Goal: Task Accomplishment & Management: Manage account settings

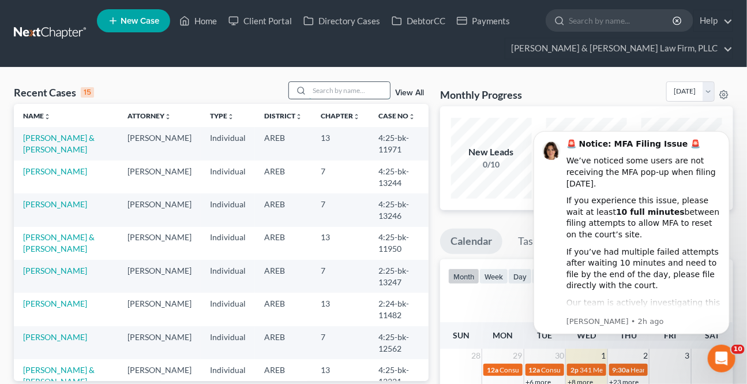
click at [345, 93] on input "search" at bounding box center [349, 90] width 81 height 17
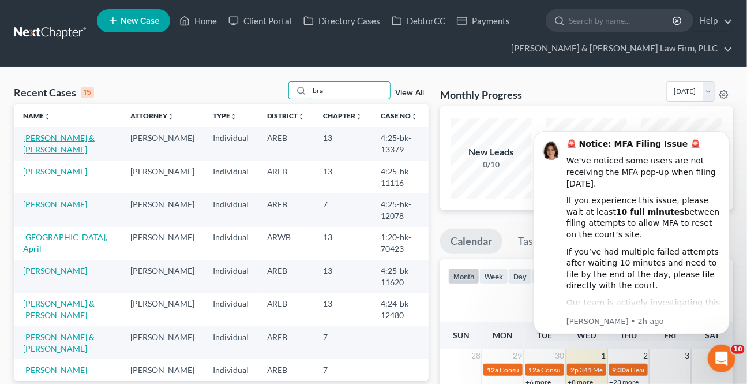
type input "bra"
click at [84, 136] on link "[PERSON_NAME] & [PERSON_NAME]" at bounding box center [59, 143] width 72 height 21
select select "2"
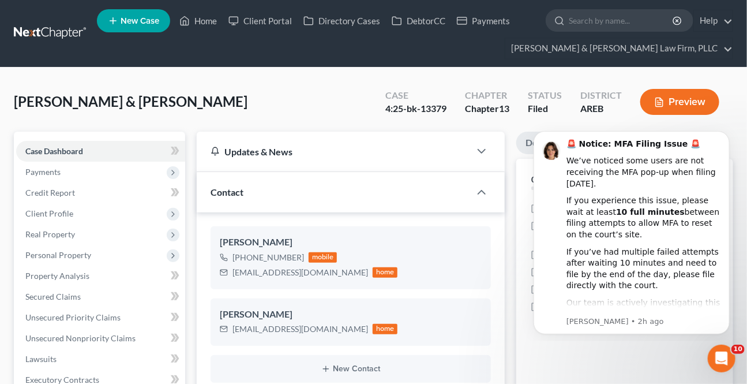
scroll to position [17, 0]
click at [52, 173] on span "Payments" at bounding box center [42, 172] width 35 height 10
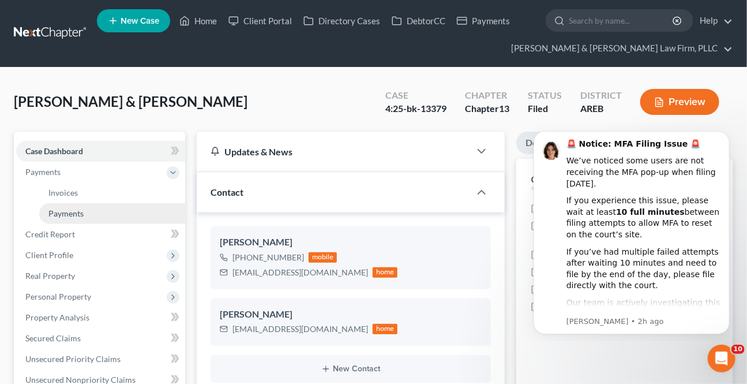
click at [69, 208] on span "Payments" at bounding box center [65, 213] width 35 height 10
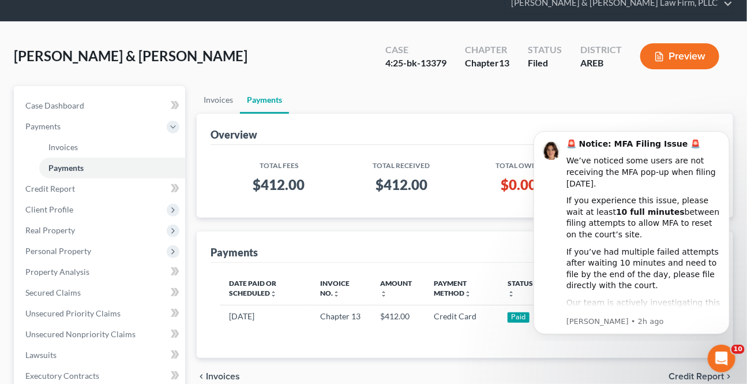
scroll to position [104, 0]
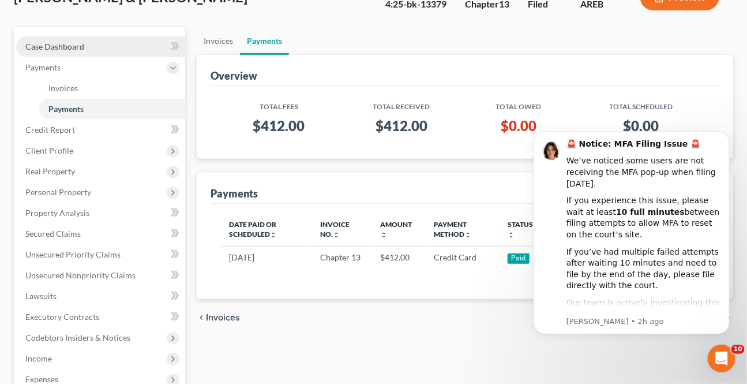
click at [46, 49] on span "Case Dashboard" at bounding box center [54, 47] width 59 height 10
select select "2"
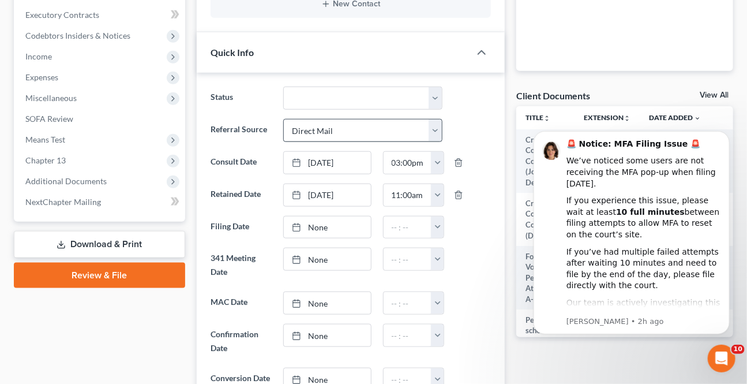
scroll to position [367, 0]
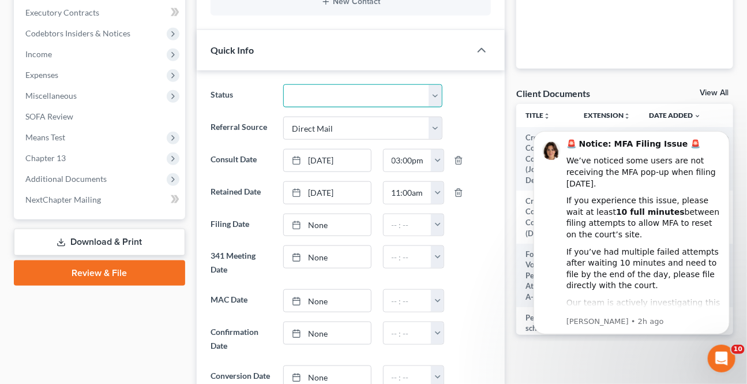
click at [354, 95] on select "Awaiting 341 Chapter 7 - Attended Meeting Confirmed Discharged Dismissed New Co…" at bounding box center [362, 95] width 159 height 23
select select "0"
click at [283, 84] on select "Awaiting 341 Chapter 7 - Attended Meeting Confirmed Discharged Dismissed New Co…" at bounding box center [362, 95] width 159 height 23
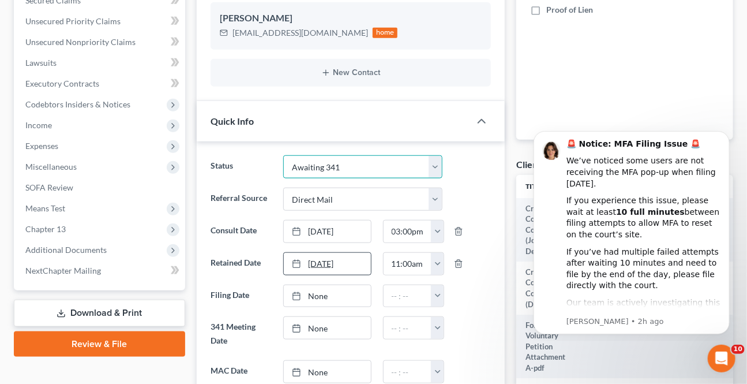
scroll to position [314, 0]
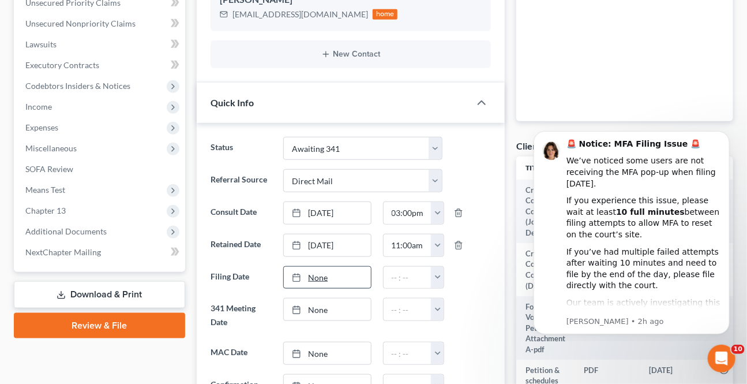
click at [337, 276] on link "None" at bounding box center [327, 278] width 87 height 22
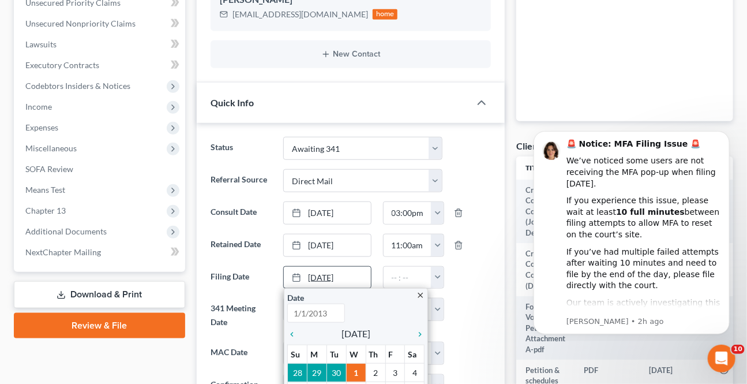
type input "[DATE]"
click at [438, 276] on button "button" at bounding box center [437, 278] width 13 height 22
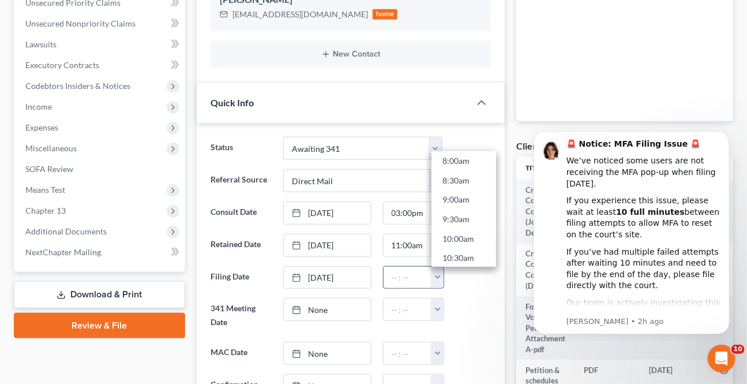
click at [456, 235] on link "10:00am" at bounding box center [464, 238] width 65 height 20
type input "10:00am"
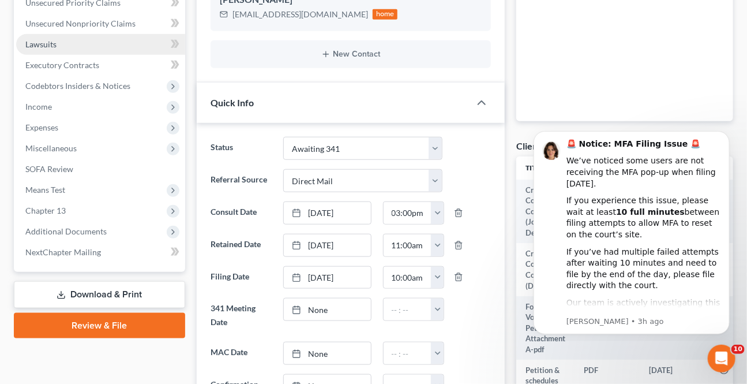
click at [51, 40] on span "Lawsuits" at bounding box center [40, 44] width 31 height 10
